Goal: Information Seeking & Learning: Find specific fact

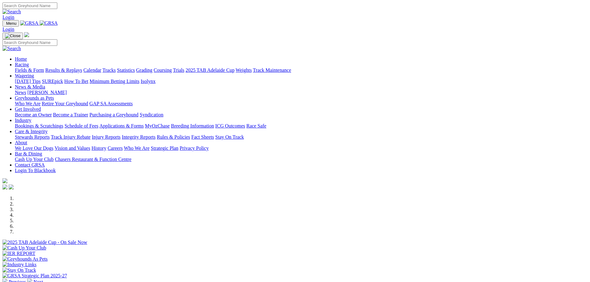
click at [29, 62] on link "Racing" at bounding box center [22, 64] width 14 height 5
click at [82, 68] on link "Results & Replays" at bounding box center [63, 70] width 37 height 5
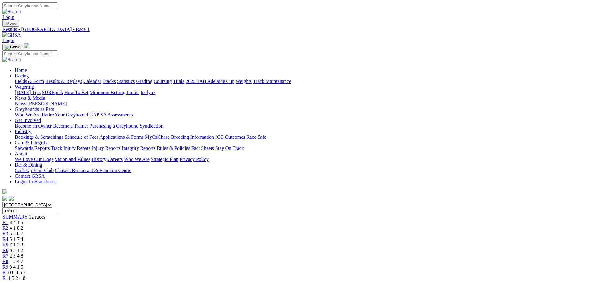
click at [476, 281] on div "R12 1 2 4 5" at bounding box center [294, 284] width 585 height 6
